Goal: Task Accomplishment & Management: Manage account settings

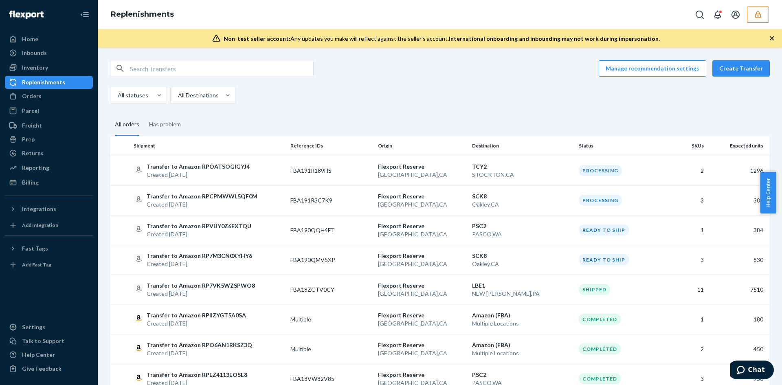
click at [752, 18] on button "button" at bounding box center [758, 15] width 22 height 16
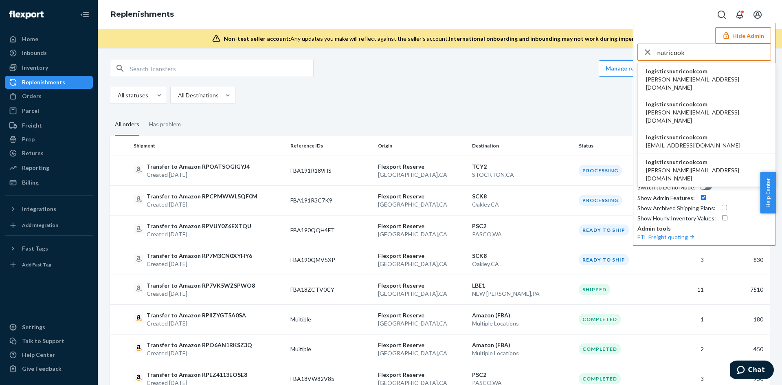
type input "nutricook"
click at [682, 79] on span "[PERSON_NAME][EMAIL_ADDRESS][DOMAIN_NAME]" at bounding box center [706, 83] width 121 height 16
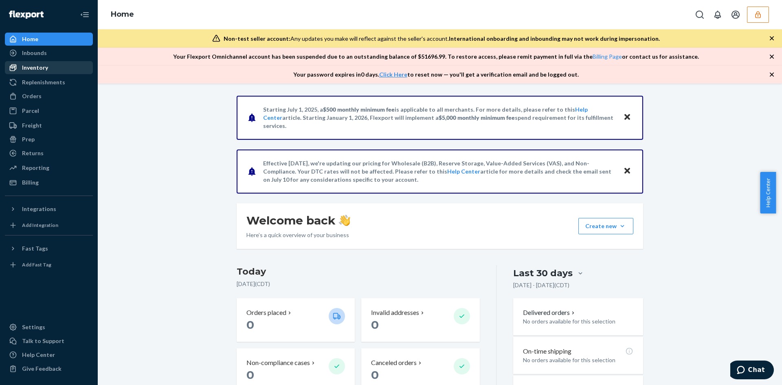
click at [46, 70] on div "Inventory" at bounding box center [35, 68] width 26 height 8
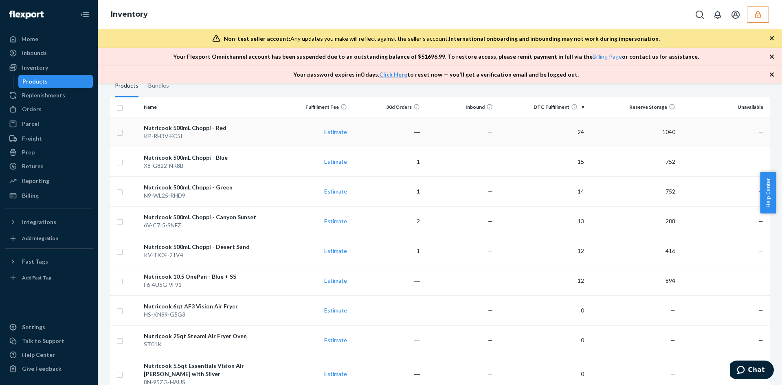
scroll to position [121, 0]
click at [272, 132] on div "KP-RH3V-FC5I" at bounding box center [209, 136] width 130 height 8
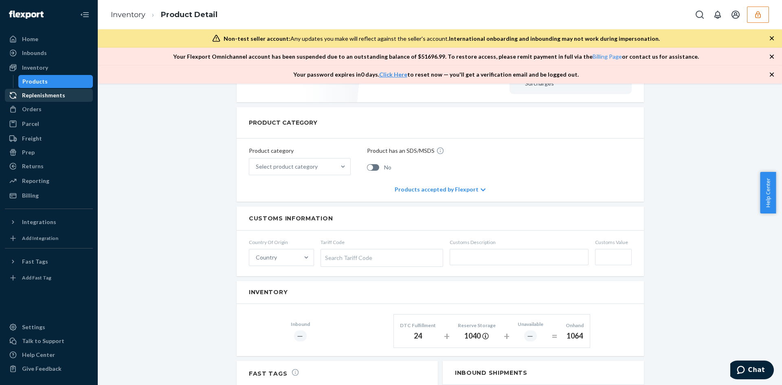
scroll to position [291, 0]
click at [127, 15] on link "Inventory" at bounding box center [128, 14] width 35 height 9
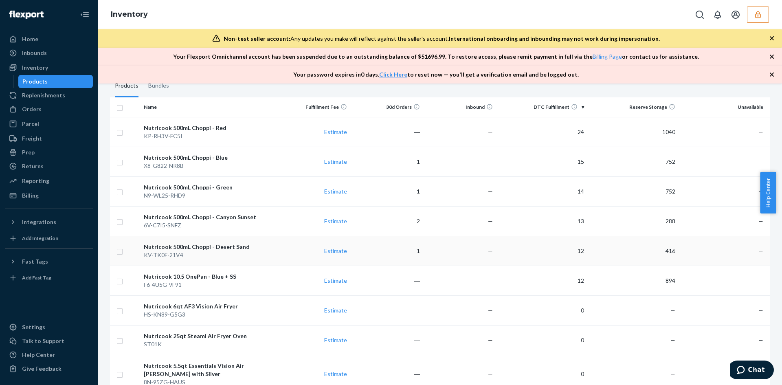
scroll to position [122, 0]
click at [261, 161] on div "Nutricook 500mL Choppi - Blue" at bounding box center [209, 157] width 130 height 8
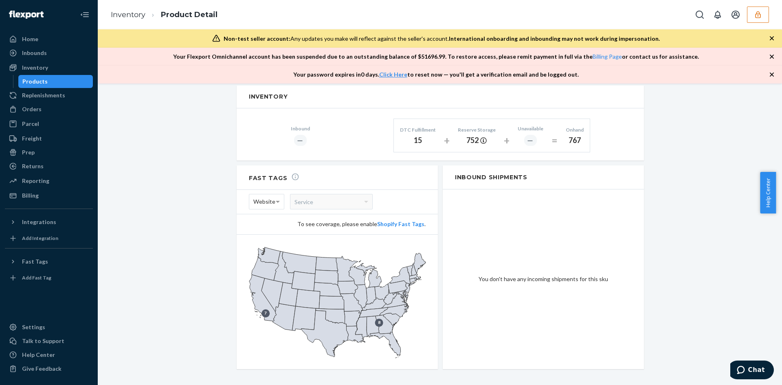
scroll to position [487, 0]
click at [121, 17] on link "Inventory" at bounding box center [128, 14] width 35 height 9
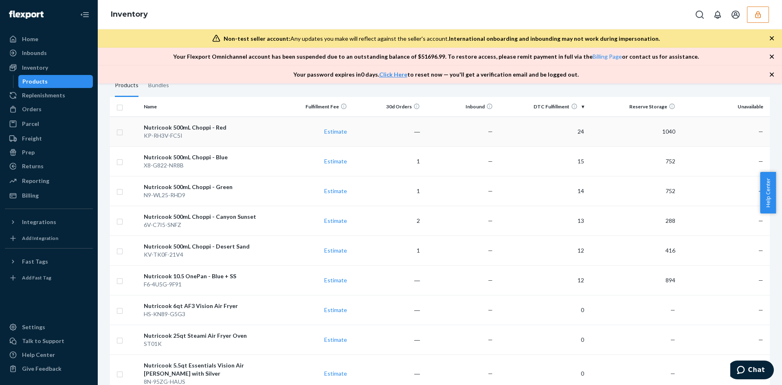
scroll to position [122, 0]
click at [375, 191] on td "1" at bounding box center [386, 191] width 73 height 30
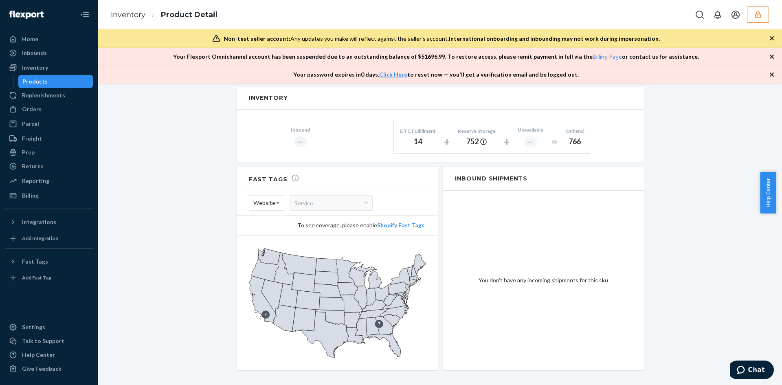
scroll to position [487, 0]
click at [132, 13] on link "Inventory" at bounding box center [128, 14] width 35 height 9
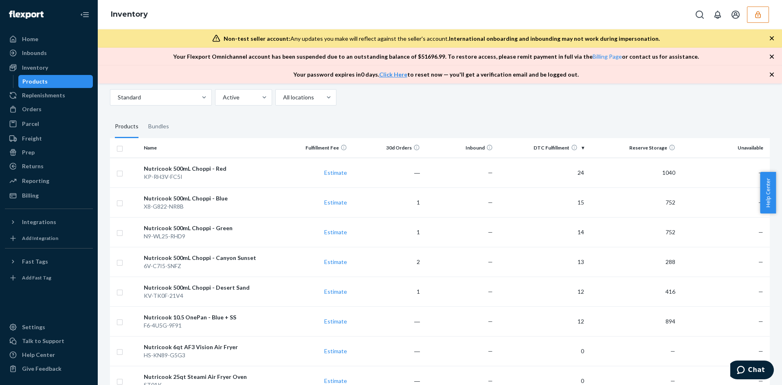
scroll to position [81, 0]
click at [383, 257] on td "2" at bounding box center [386, 261] width 73 height 30
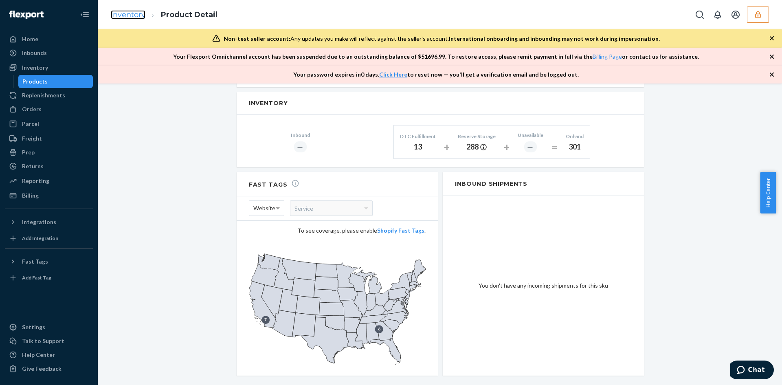
scroll to position [482, 0]
click at [132, 17] on link "Inventory" at bounding box center [128, 14] width 35 height 9
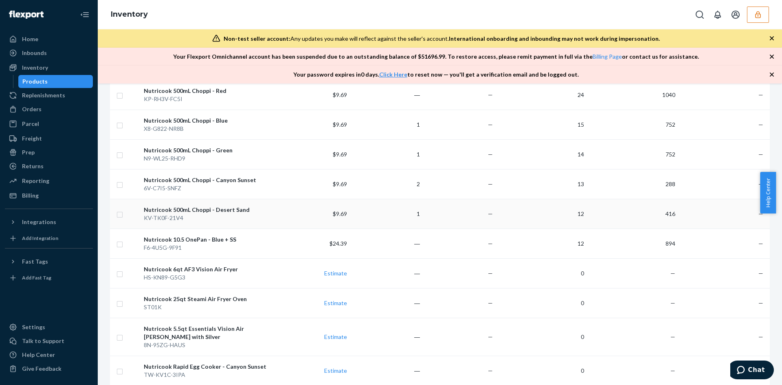
scroll to position [159, 0]
click at [447, 216] on td "—" at bounding box center [459, 213] width 73 height 30
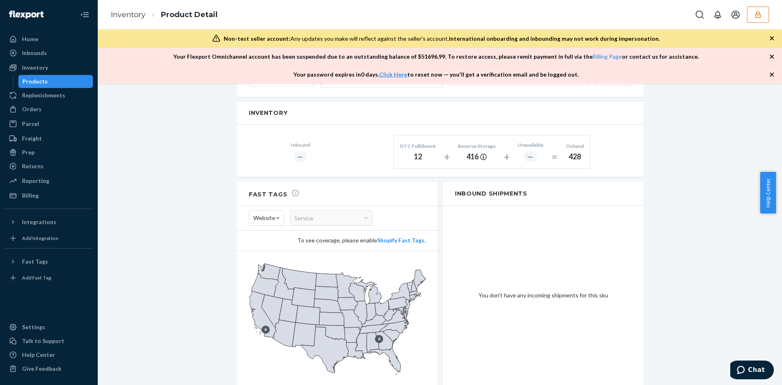
scroll to position [487, 0]
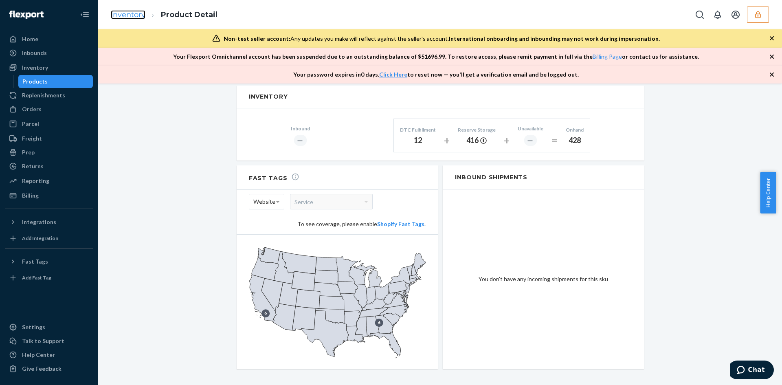
click at [125, 16] on link "Inventory" at bounding box center [128, 14] width 35 height 9
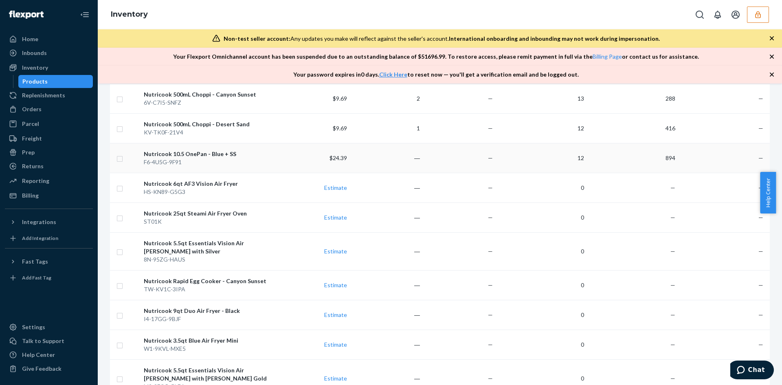
scroll to position [244, 0]
click at [374, 157] on td "―" at bounding box center [386, 158] width 73 height 30
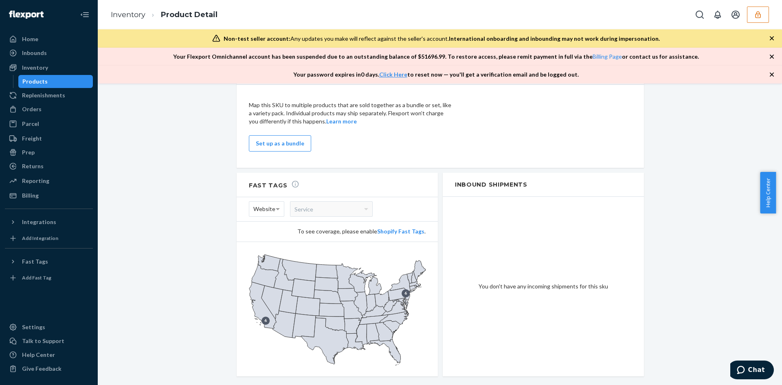
scroll to position [611, 0]
click at [760, 15] on icon "button" at bounding box center [757, 14] width 5 height 7
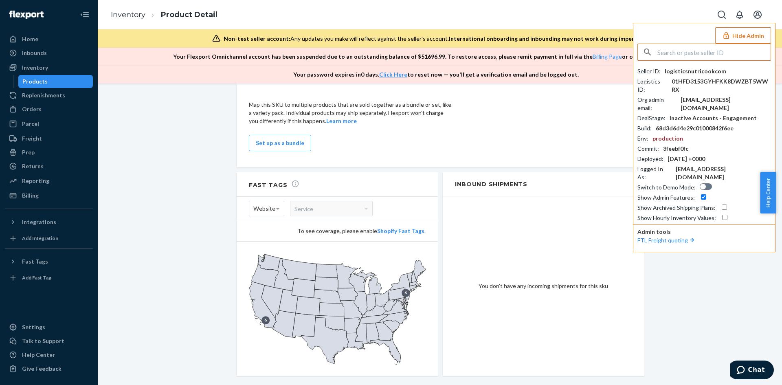
click at [703, 49] on input "text" at bounding box center [714, 52] width 113 height 16
type input "[EMAIL_ADDRESS][DOMAIN_NAME]"
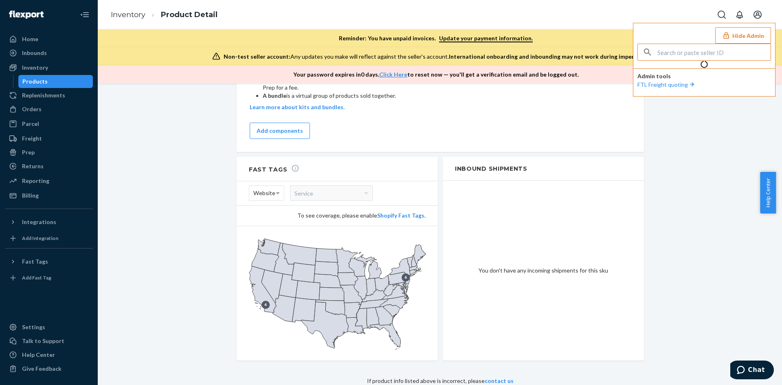
scroll to position [548, 0]
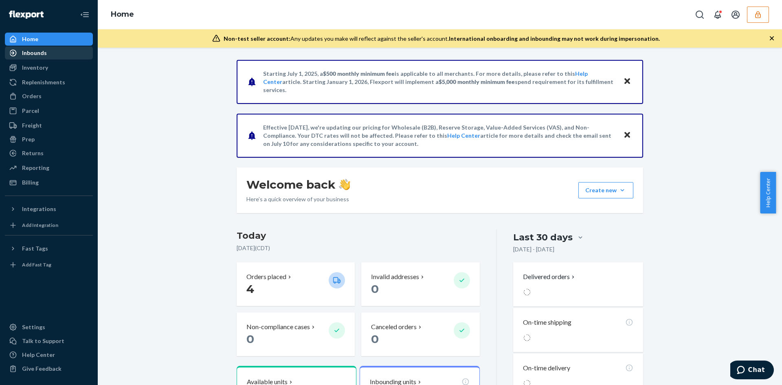
click at [33, 53] on div "Inbounds" at bounding box center [34, 53] width 25 height 8
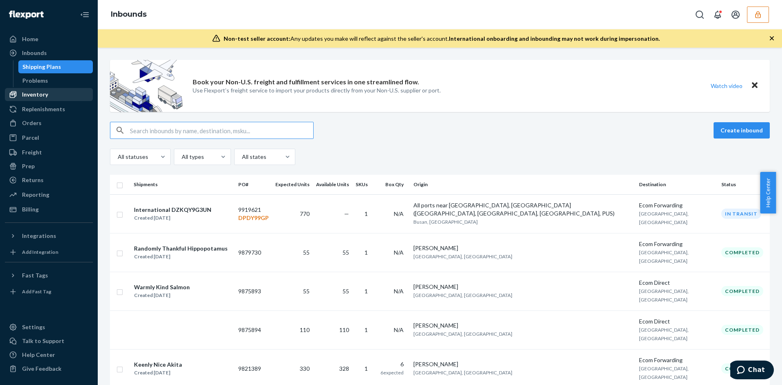
click at [38, 96] on div "Inventory" at bounding box center [35, 94] width 26 height 8
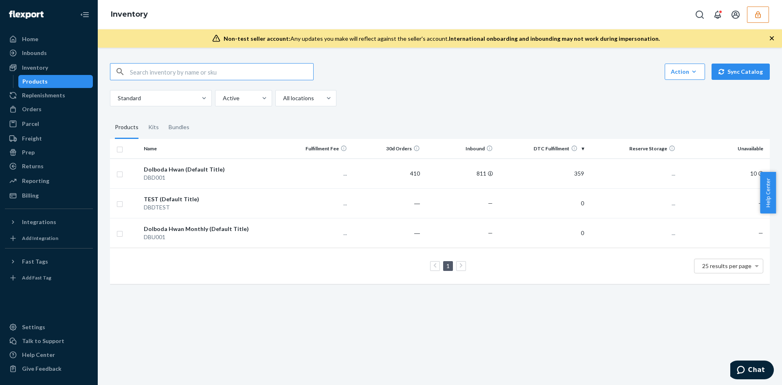
click at [164, 74] on input "text" at bounding box center [221, 72] width 183 height 16
type input "D6DX5NZX2NP"
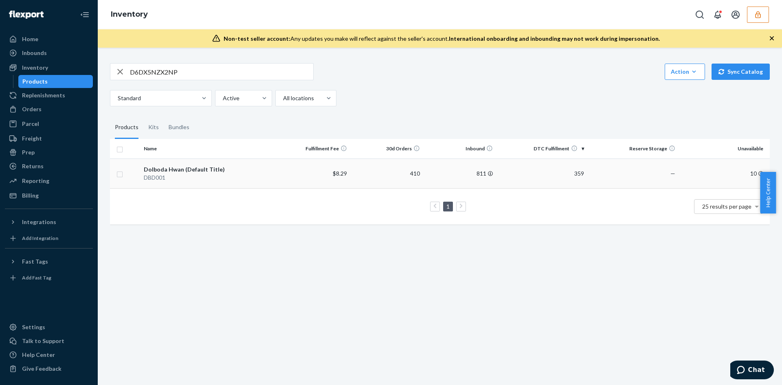
click at [521, 173] on td "359" at bounding box center [541, 173] width 91 height 30
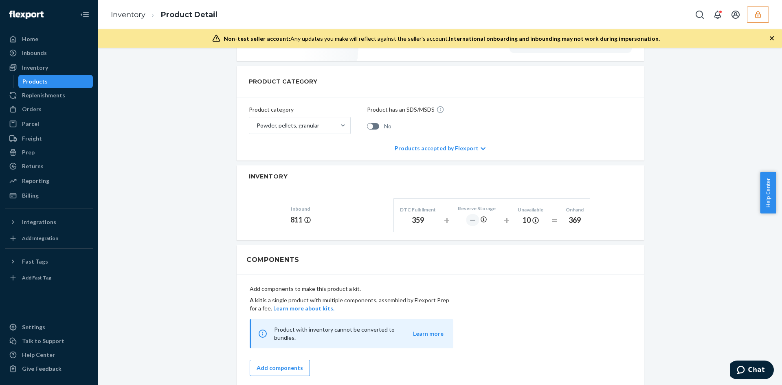
scroll to position [285, 0]
click at [42, 70] on div "Inventory" at bounding box center [35, 68] width 26 height 8
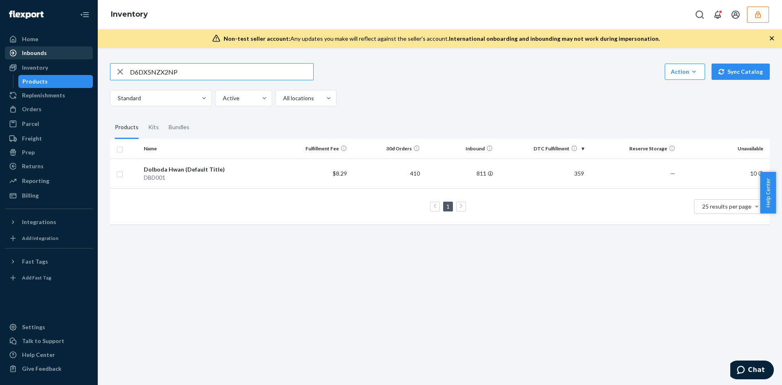
click at [34, 51] on div "Inbounds" at bounding box center [34, 53] width 25 height 8
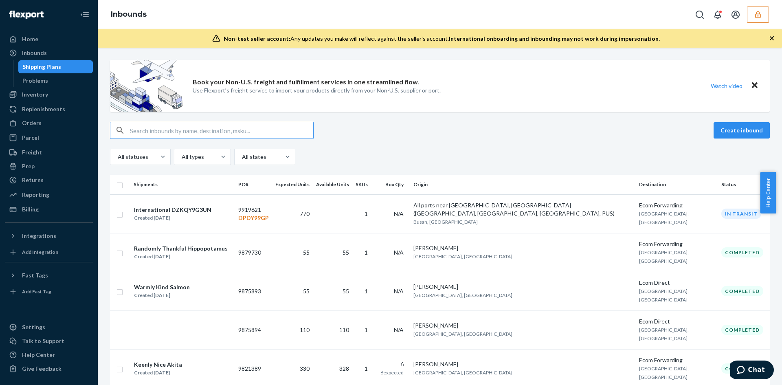
click at [228, 133] on input "text" at bounding box center [221, 130] width 183 height 16
type input "D6DX5NZX2NP"
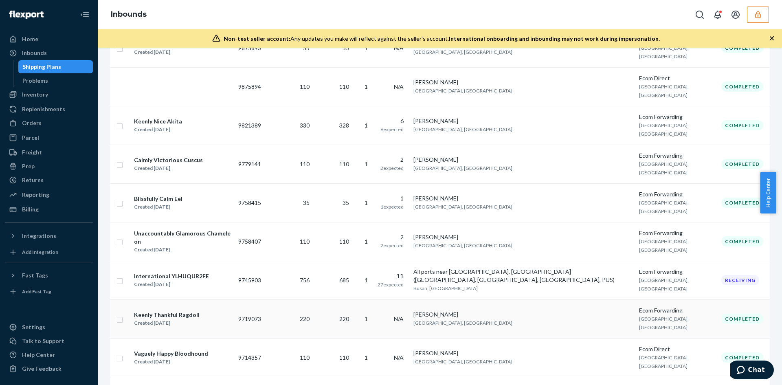
scroll to position [244, 0]
click at [352, 260] on td "685" at bounding box center [333, 279] width 40 height 39
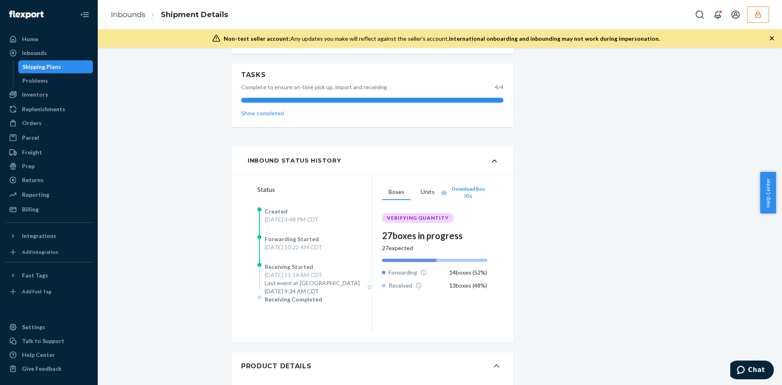
scroll to position [692, 0]
click at [424, 192] on button "Units" at bounding box center [427, 191] width 27 height 15
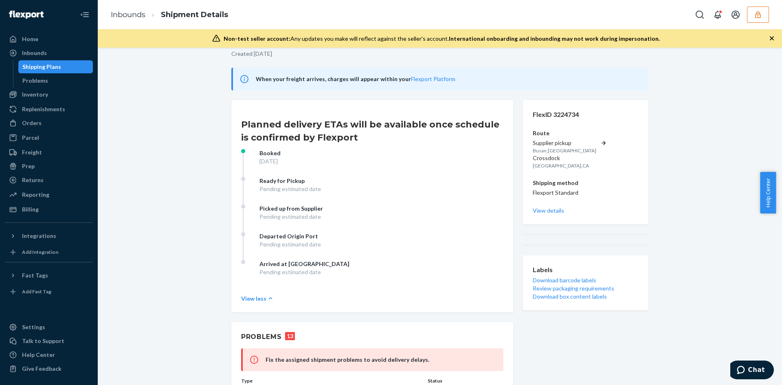
scroll to position [0, 0]
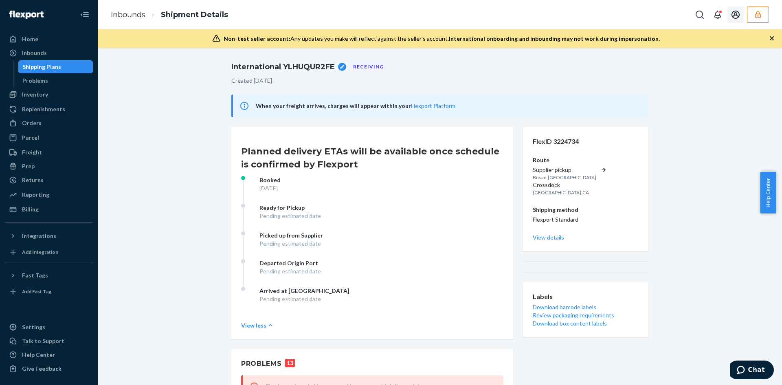
click at [751, 20] on button "button" at bounding box center [758, 15] width 22 height 16
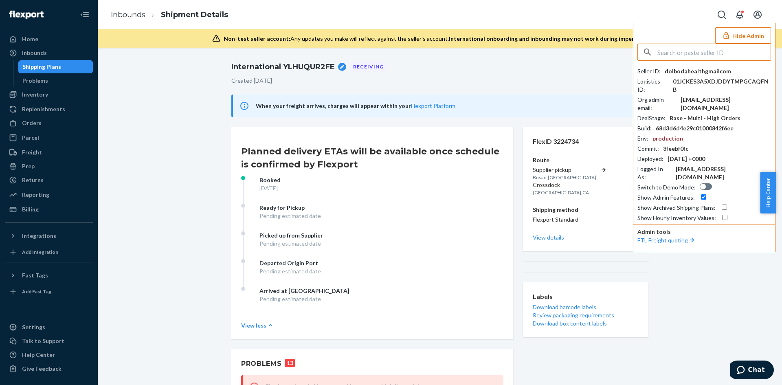
click at [723, 47] on input "text" at bounding box center [714, 52] width 113 height 16
type input "[EMAIL_ADDRESS][DOMAIN_NAME]"
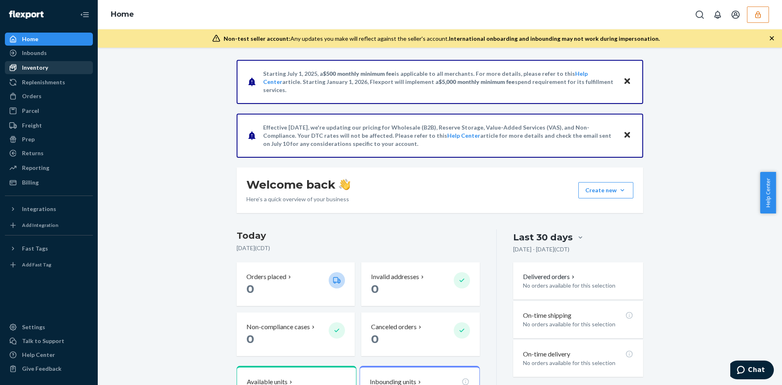
click at [40, 66] on div "Inventory" at bounding box center [35, 68] width 26 height 8
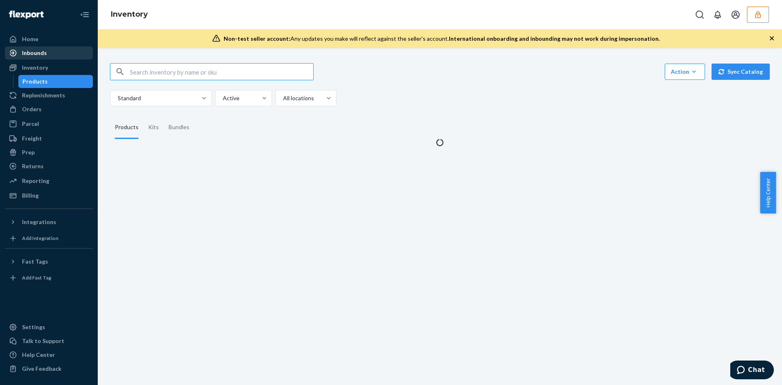
click at [39, 57] on div "Inbounds" at bounding box center [34, 53] width 25 height 8
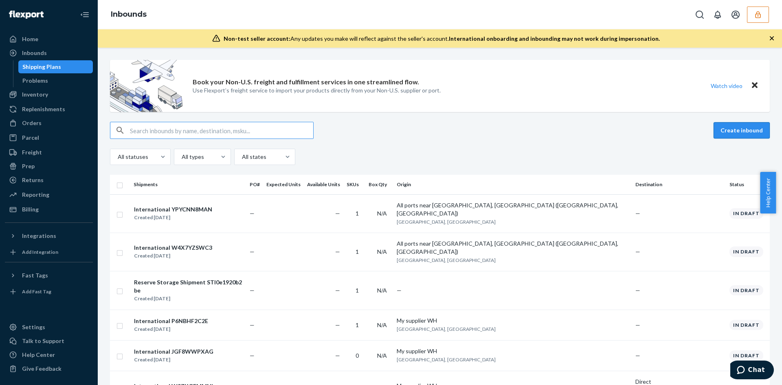
click at [724, 132] on button "Create inbound" at bounding box center [742, 130] width 56 height 16
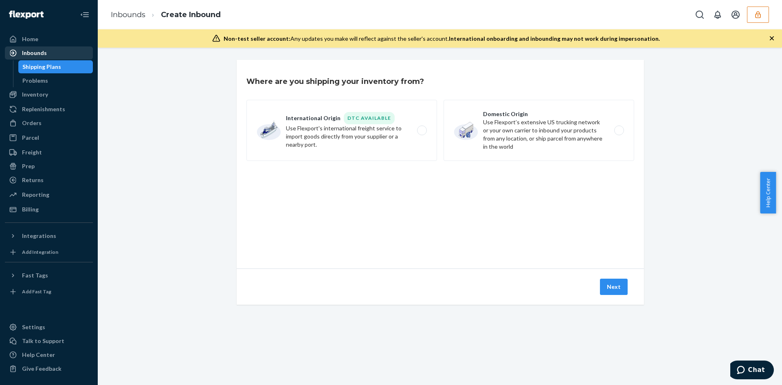
click at [42, 55] on div "Inbounds" at bounding box center [34, 53] width 25 height 8
